Goal: Task Accomplishment & Management: Use online tool/utility

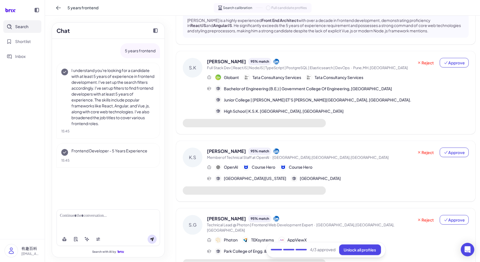
scroll to position [597, 0]
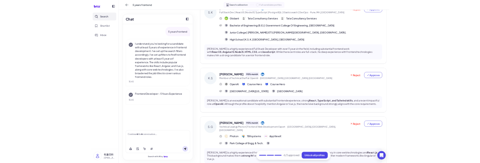
scroll to position [644, 0]
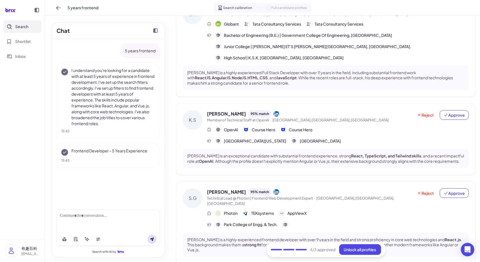
drag, startPoint x: 64, startPoint y: 179, endPoint x: 102, endPoint y: 176, distance: 37.9
click at [102, 176] on div "5 years frontend I understand you're looking for a candidate with at least 5 ye…" at bounding box center [108, 122] width 113 height 166
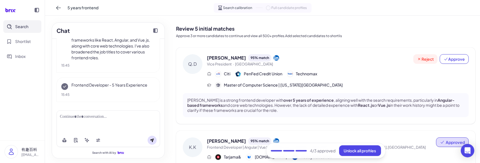
click at [417, 62] on span "Reject" at bounding box center [425, 59] width 17 height 6
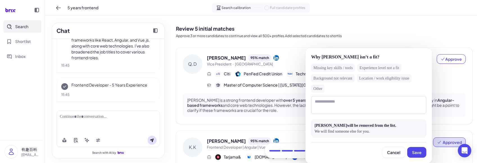
click at [331, 65] on div "Missing key skills / tools" at bounding box center [333, 68] width 44 height 8
click at [413, 151] on span "Save" at bounding box center [417, 152] width 10 height 5
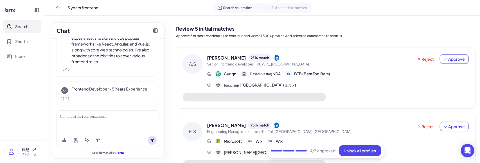
scroll to position [66, 0]
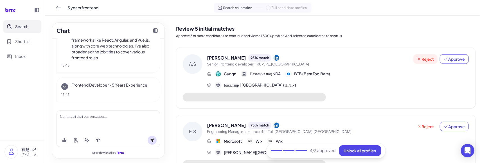
click at [425, 59] on span "Reject" at bounding box center [425, 59] width 17 height 6
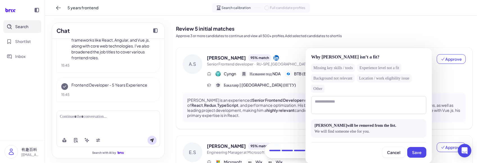
click at [341, 71] on div "Missing key skills / tools" at bounding box center [333, 68] width 44 height 8
click at [418, 151] on span "Save" at bounding box center [417, 152] width 10 height 5
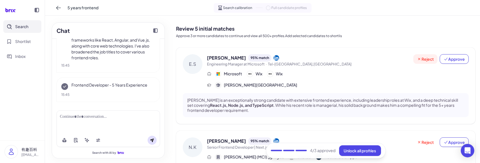
click at [420, 58] on span "Reject" at bounding box center [425, 59] width 17 height 6
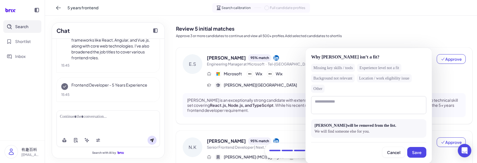
click at [344, 64] on div "Missing key skills / tools" at bounding box center [333, 68] width 44 height 8
click at [414, 152] on span "Save" at bounding box center [417, 152] width 10 height 5
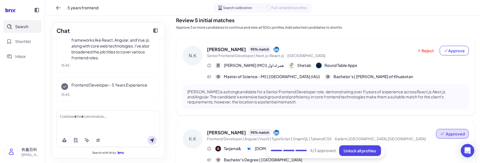
scroll to position [0, 0]
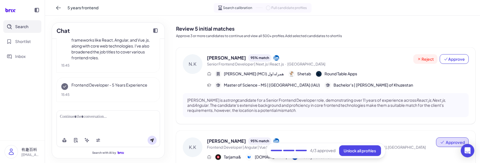
click at [421, 60] on span "Reject" at bounding box center [425, 59] width 17 height 6
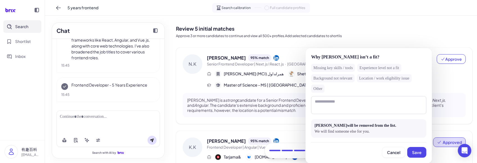
click at [341, 67] on div "Missing key skills / tools" at bounding box center [333, 68] width 44 height 8
click at [419, 150] on span "Save" at bounding box center [417, 152] width 10 height 5
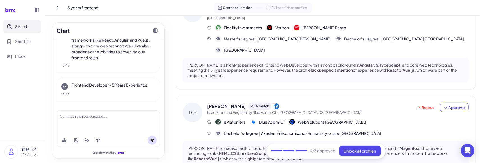
scroll to position [248, 0]
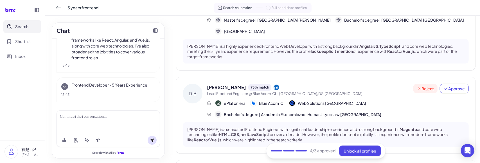
click at [422, 86] on span "Reject" at bounding box center [425, 89] width 17 height 6
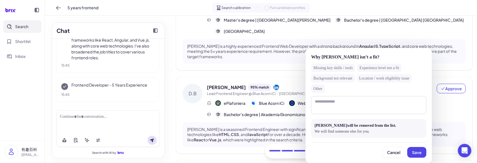
click at [343, 69] on div "Missing key skills / tools" at bounding box center [333, 68] width 44 height 8
click at [412, 151] on button "Save" at bounding box center [417, 152] width 19 height 11
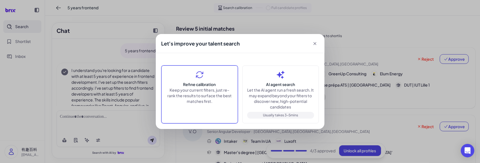
scroll to position [66, 0]
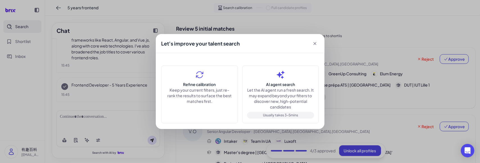
click at [316, 44] on icon at bounding box center [315, 44] width 6 height 6
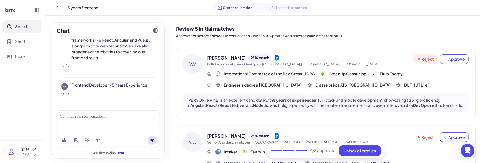
click at [433, 57] on button "Reject" at bounding box center [425, 59] width 24 height 10
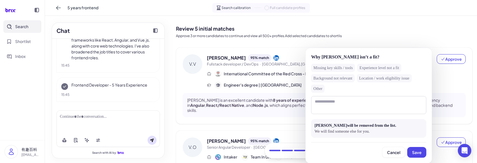
click at [346, 69] on div "Missing key skills / tools" at bounding box center [333, 68] width 44 height 8
click at [415, 149] on button "Save" at bounding box center [417, 152] width 19 height 11
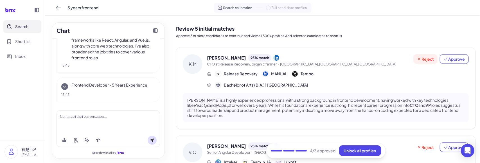
click at [422, 55] on button "Reject" at bounding box center [425, 59] width 24 height 10
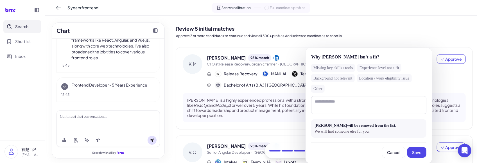
click at [385, 67] on div "Experience level not a fit" at bounding box center [379, 68] width 44 height 8
click at [412, 154] on span "Save" at bounding box center [417, 152] width 10 height 5
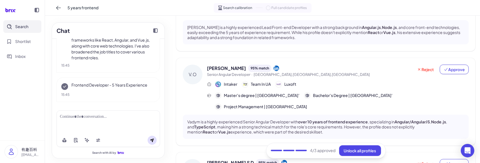
scroll to position [0, 0]
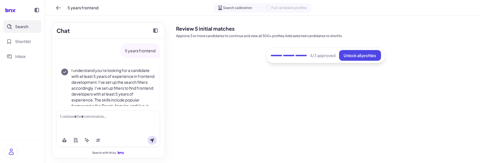
scroll to position [66, 0]
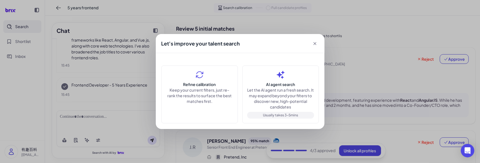
click at [314, 46] on icon at bounding box center [315, 44] width 6 height 6
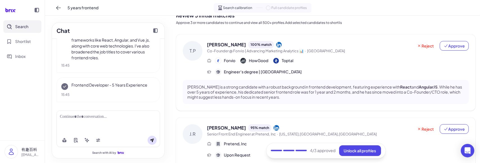
scroll to position [0, 0]
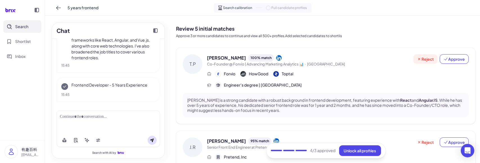
click at [420, 59] on span "Reject" at bounding box center [425, 59] width 17 height 6
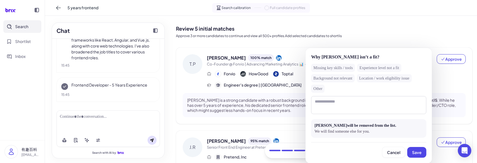
click at [345, 69] on div "Missing key skills / tools" at bounding box center [333, 68] width 44 height 8
click at [420, 151] on span "Save" at bounding box center [417, 152] width 10 height 5
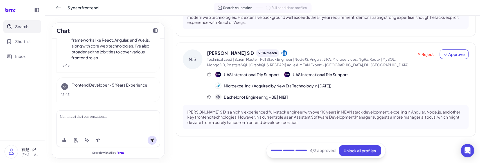
scroll to position [360, 0]
click at [419, 57] on icon at bounding box center [419, 54] width 5 height 5
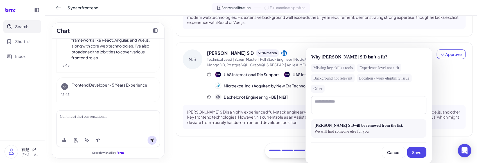
click at [346, 66] on div "Missing key skills / tools" at bounding box center [333, 68] width 44 height 8
click at [421, 150] on span "Save" at bounding box center [417, 152] width 10 height 5
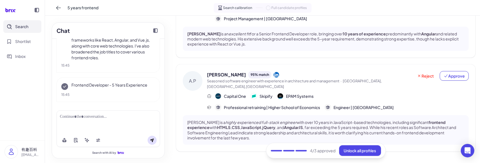
scroll to position [348, 0]
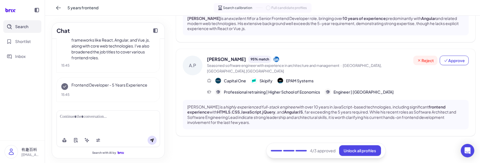
click at [421, 65] on button "Reject" at bounding box center [425, 61] width 24 height 10
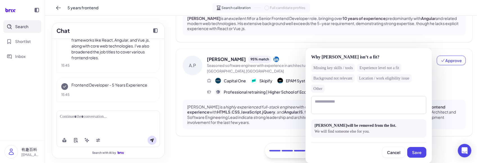
click at [343, 69] on div "Missing key skills / tools" at bounding box center [333, 68] width 44 height 8
click at [412, 149] on button "Save" at bounding box center [417, 152] width 19 height 11
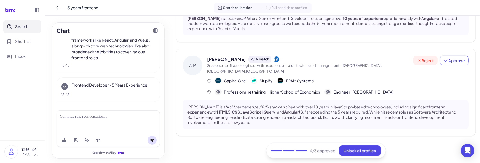
click at [425, 63] on span "Reject" at bounding box center [425, 61] width 17 height 6
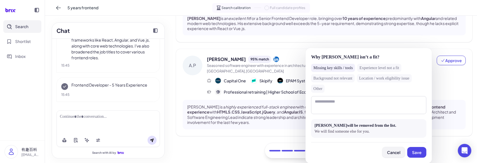
click at [394, 153] on span "Cancel" at bounding box center [393, 152] width 13 height 5
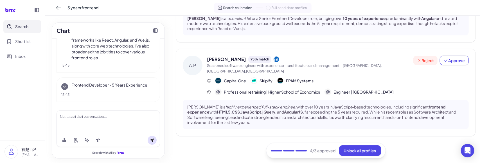
click at [420, 65] on button "Reject" at bounding box center [425, 61] width 24 height 10
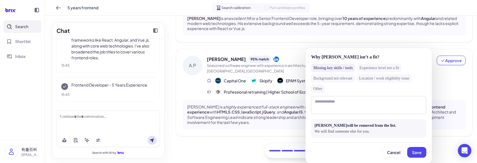
click at [418, 146] on div "Cancel Save" at bounding box center [368, 149] width 115 height 15
click at [410, 154] on button "Save" at bounding box center [417, 152] width 19 height 11
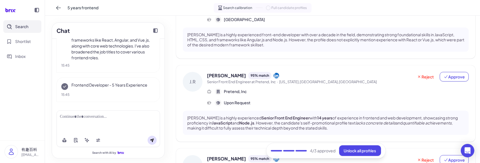
scroll to position [0, 0]
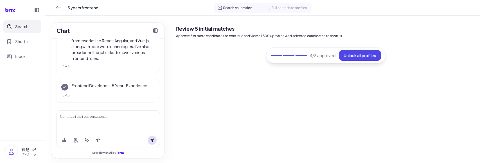
scroll to position [66, 0]
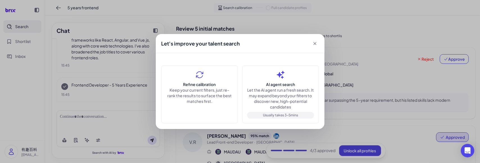
click at [316, 44] on icon at bounding box center [315, 44] width 6 height 6
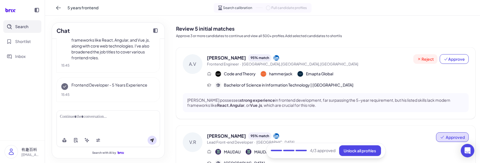
click at [420, 62] on span "Reject" at bounding box center [425, 59] width 17 height 6
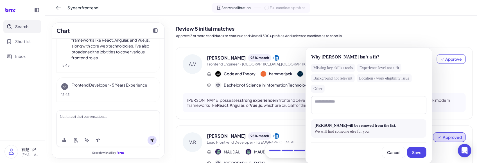
click at [345, 71] on div "Missing key skills / tools" at bounding box center [333, 68] width 44 height 8
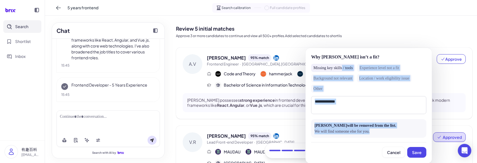
drag, startPoint x: 345, startPoint y: 71, endPoint x: 407, endPoint y: 150, distance: 100.3
click at [407, 150] on div "Why Arvin Viar isn’t a fit? Missing key skills / tools Experience level not a f…" at bounding box center [369, 105] width 127 height 115
click at [418, 151] on span "Save" at bounding box center [417, 152] width 10 height 5
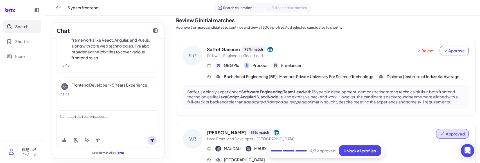
scroll to position [0, 0]
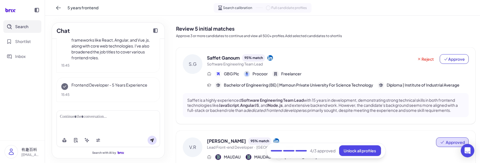
click at [256, 38] on p "Approve 3 or more candidates to continue and view all 500+ profiles.Add selecte…" at bounding box center [326, 35] width 300 height 5
click at [419, 62] on span "Reject" at bounding box center [425, 59] width 17 height 6
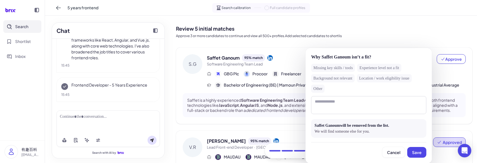
click at [349, 70] on div "Missing key skills / tools" at bounding box center [333, 68] width 44 height 8
click at [421, 152] on span "Save" at bounding box center [417, 152] width 10 height 5
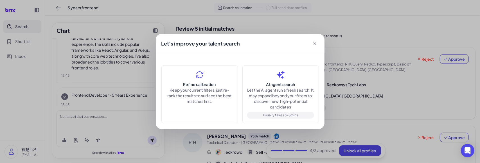
scroll to position [66, 0]
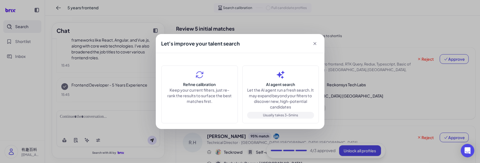
click at [110, 109] on div "Let's improve your talent search Refine calibration Keep your current filters, …" at bounding box center [240, 81] width 480 height 163
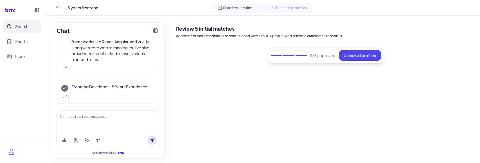
scroll to position [66, 0]
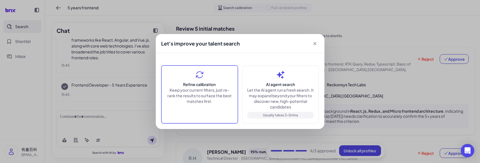
click at [186, 90] on p "Keep your current filters, just re-rank the results to surface the best matches…" at bounding box center [199, 95] width 67 height 17
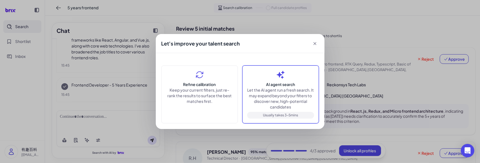
click at [262, 80] on div "AI agent search Let the AI agent run a fresh search. It may expand beyond your …" at bounding box center [280, 95] width 77 height 58
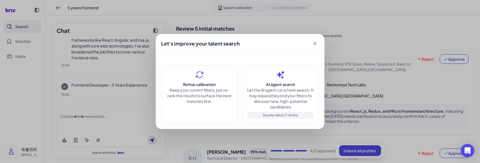
click at [317, 44] on icon at bounding box center [315, 44] width 6 height 6
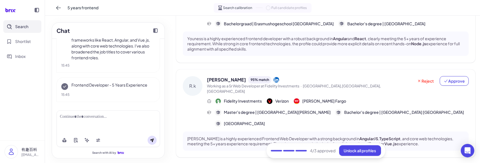
scroll to position [343, 0]
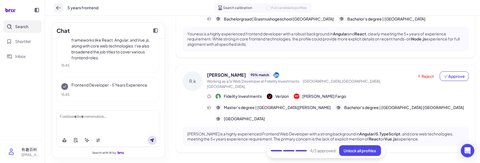
click at [59, 6] on icon at bounding box center [59, 8] width 6 height 6
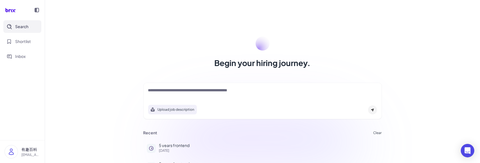
click at [170, 93] on textarea at bounding box center [262, 90] width 229 height 7
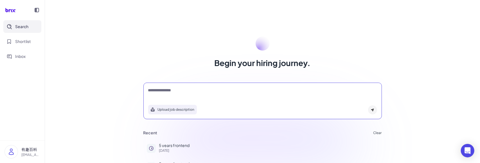
type textarea "**********"
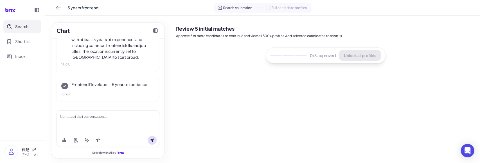
scroll to position [60, 0]
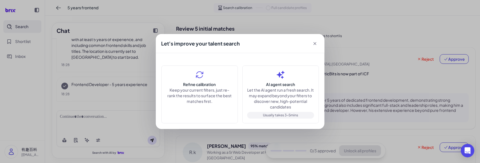
click at [314, 41] on icon at bounding box center [315, 44] width 6 height 6
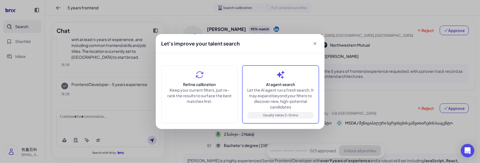
scroll to position [306, 0]
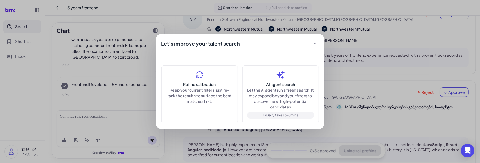
click at [316, 42] on icon at bounding box center [315, 44] width 6 height 6
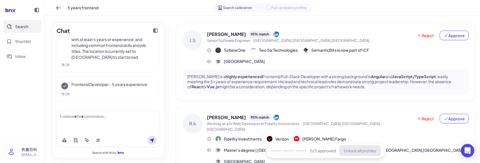
scroll to position [0, 0]
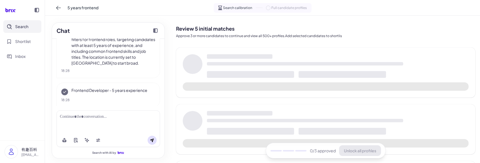
scroll to position [60, 0]
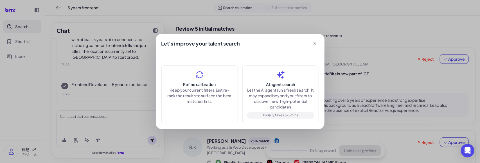
click at [314, 45] on icon at bounding box center [314, 43] width 3 height 3
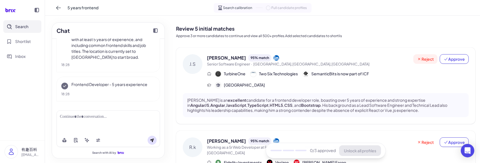
click at [428, 60] on span "Reject" at bounding box center [425, 59] width 17 height 6
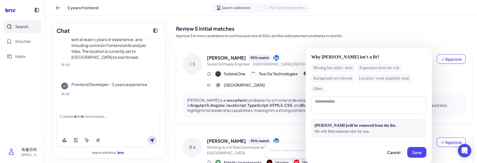
click at [337, 69] on div "Missing key skills / tools" at bounding box center [333, 68] width 44 height 8
click at [415, 151] on span "Save" at bounding box center [417, 152] width 10 height 5
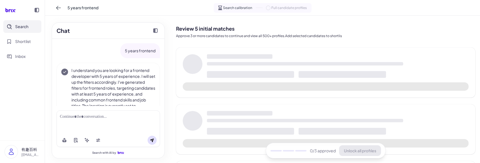
scroll to position [60, 0]
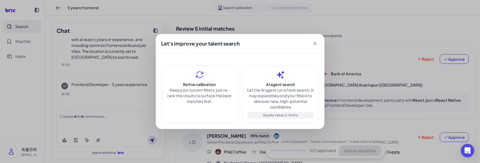
click at [315, 42] on icon at bounding box center [315, 44] width 6 height 6
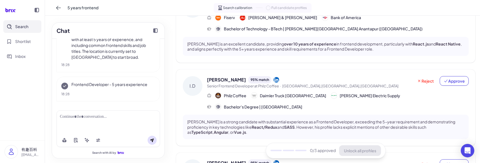
scroll to position [72, 0]
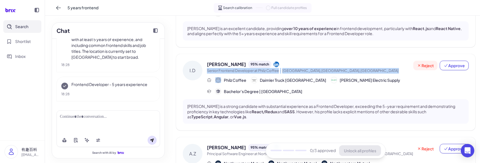
drag, startPoint x: 377, startPoint y: 62, endPoint x: 429, endPoint y: 66, distance: 51.7
click at [429, 66] on div "Ian Dusenbury 95 % match Senior Frontend Developer at Philz Coffee · Portland,O…" at bounding box center [338, 67] width 262 height 13
click at [429, 66] on span "Reject" at bounding box center [425, 66] width 17 height 6
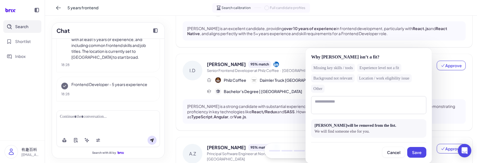
click at [342, 69] on div "Missing key skills / tools" at bounding box center [333, 68] width 44 height 8
click at [414, 150] on span "Save" at bounding box center [417, 152] width 10 height 5
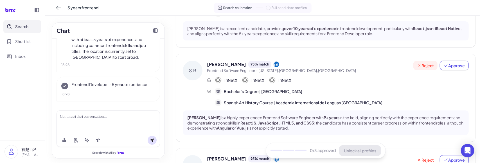
click at [427, 63] on span "Reject" at bounding box center [425, 66] width 17 height 6
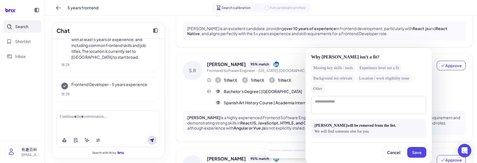
click at [345, 70] on div "Missing key skills / tools" at bounding box center [333, 68] width 44 height 8
click at [414, 151] on span "Save" at bounding box center [417, 152] width 10 height 5
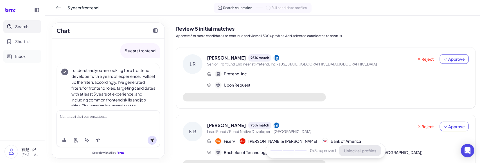
scroll to position [60, 0]
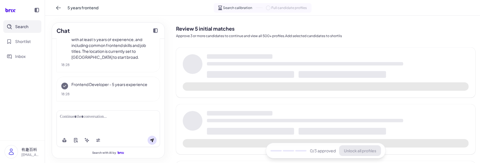
scroll to position [60, 0]
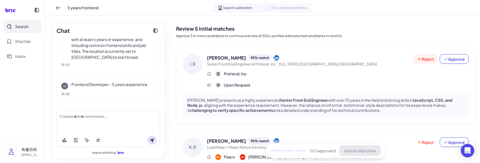
click at [428, 55] on button "Reject" at bounding box center [425, 59] width 24 height 10
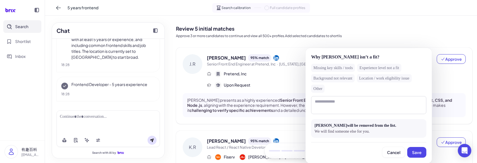
click at [338, 66] on div "Missing key skills / tools" at bounding box center [333, 68] width 44 height 8
click at [420, 150] on span "Save" at bounding box center [417, 152] width 10 height 5
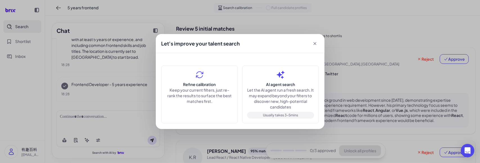
click at [316, 41] on icon at bounding box center [315, 44] width 6 height 6
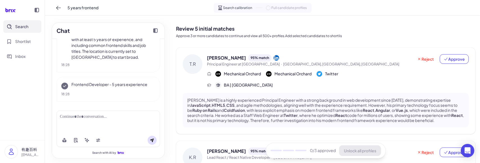
click at [269, 67] on span "Principal Engineer at [GEOGRAPHIC_DATA] · [GEOGRAPHIC_DATA] metropolitan area,[…" at bounding box center [310, 65] width 206 height 6
click at [219, 103] on p "[PERSON_NAME] is a highly experienced Principal Engineer with a strong backgrou…" at bounding box center [325, 111] width 277 height 26
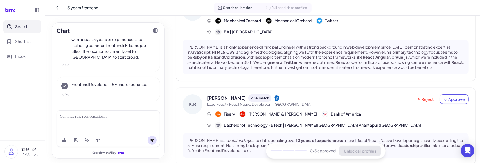
scroll to position [53, 0]
